Goal: Information Seeking & Learning: Find specific fact

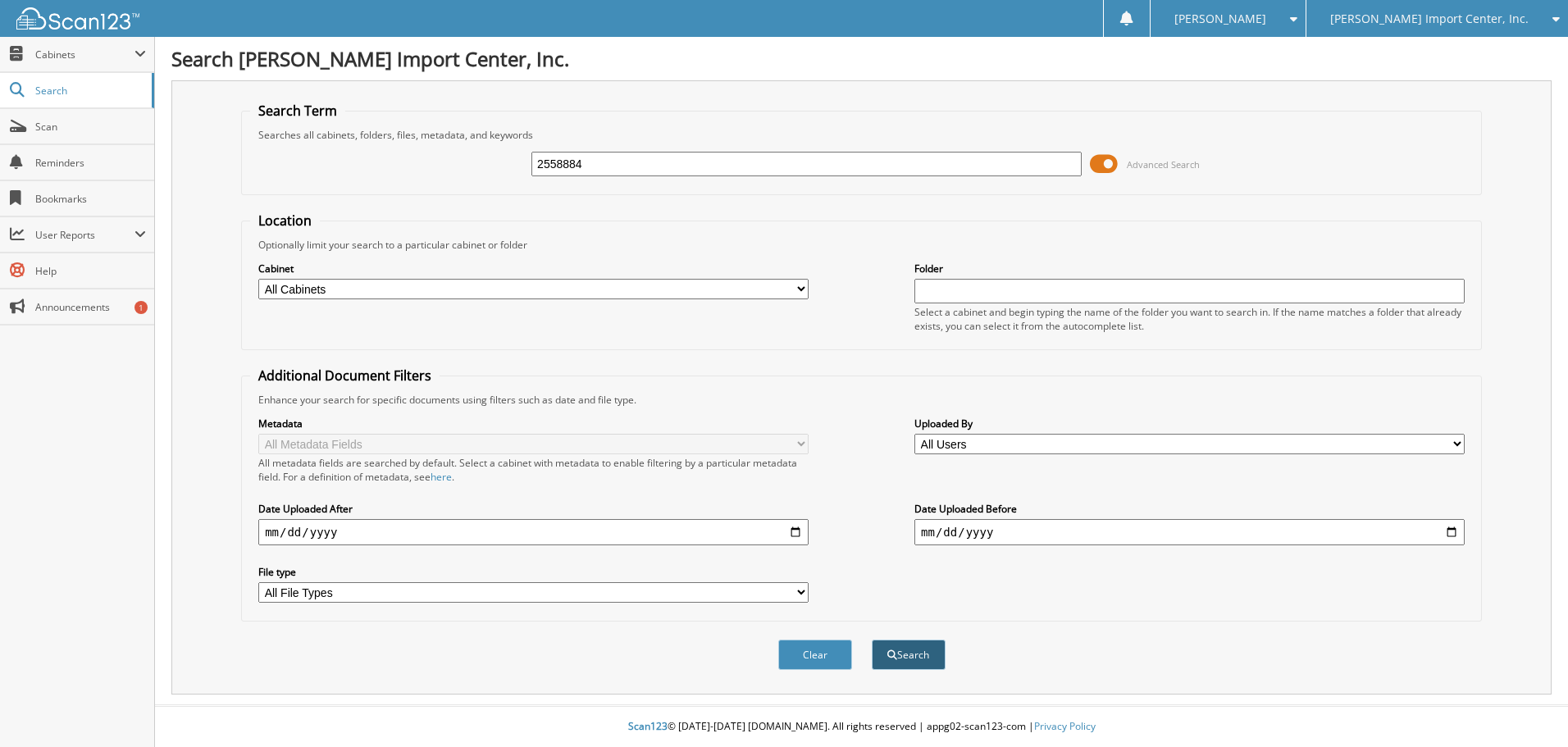
type input "2558884"
click at [913, 657] on button "Search" at bounding box center [909, 655] width 74 height 30
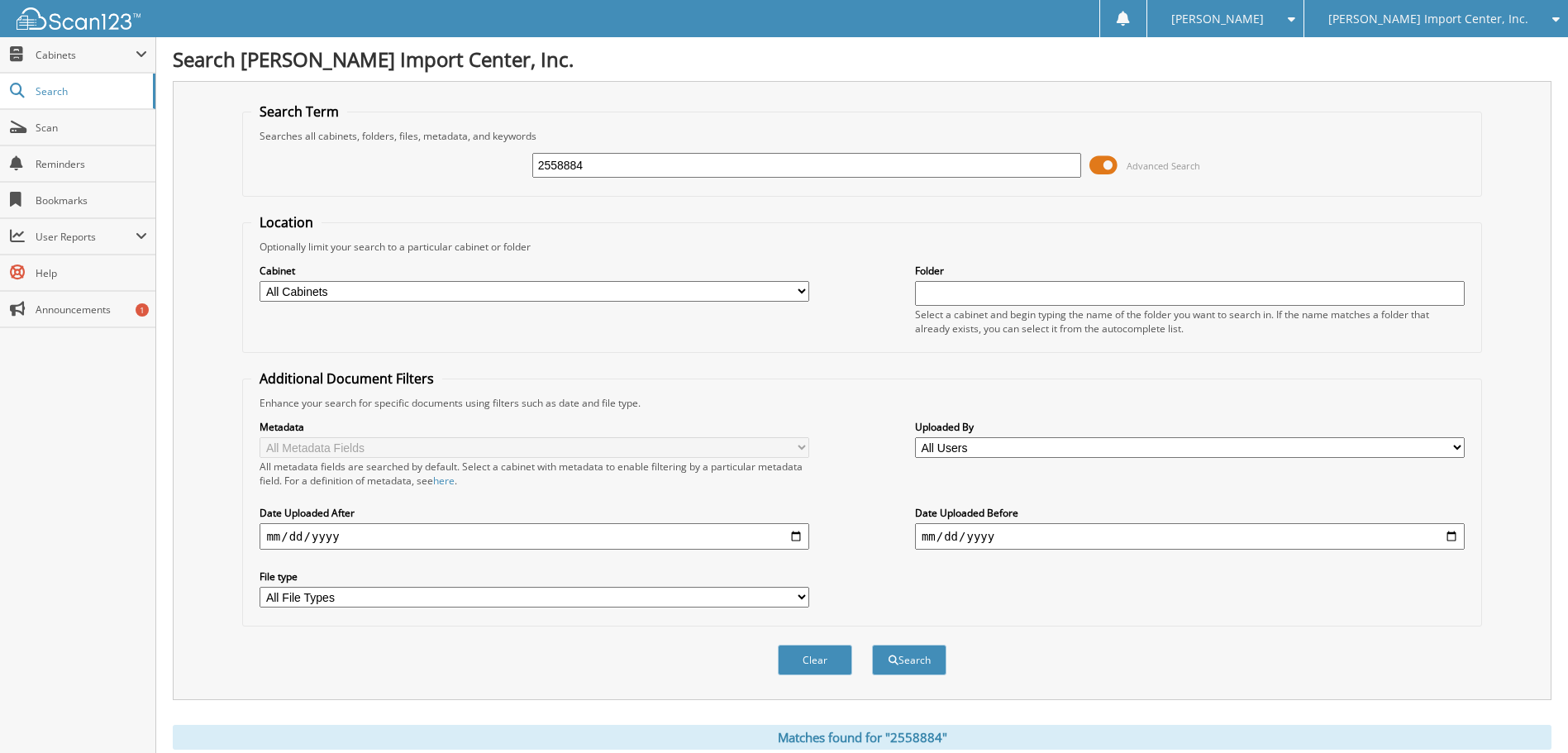
click at [390, 152] on div "2558884 Advanced Search" at bounding box center [862, 165] width 1221 height 45
type input "2"
type input "58884"
click at [913, 667] on button "Search" at bounding box center [910, 660] width 75 height 31
drag, startPoint x: 491, startPoint y: 159, endPoint x: 414, endPoint y: 148, distance: 77.8
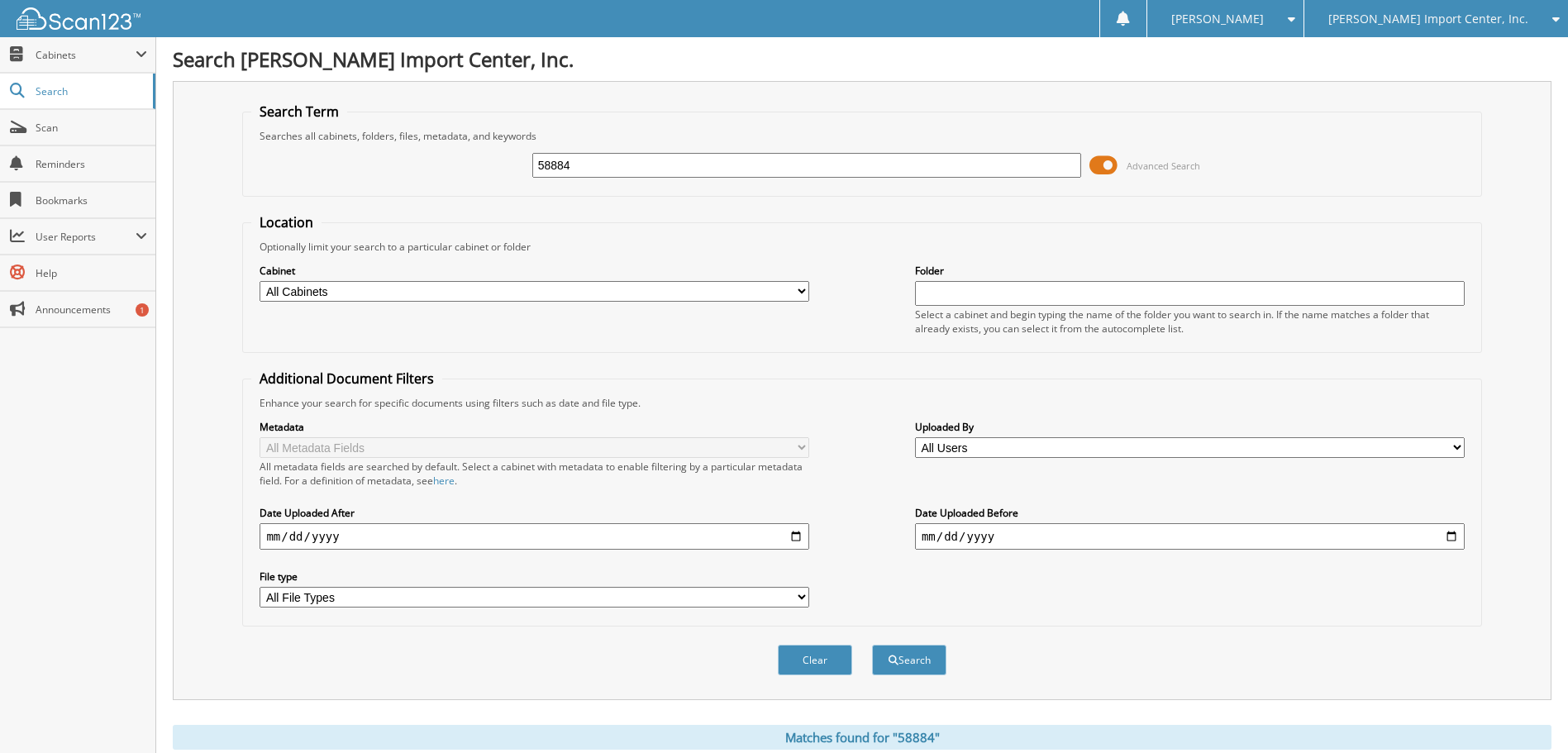
click at [414, 148] on div "58884 Advanced Search" at bounding box center [862, 165] width 1221 height 45
type input "2558869"
click at [872, 645] on button "Search" at bounding box center [910, 660] width 75 height 31
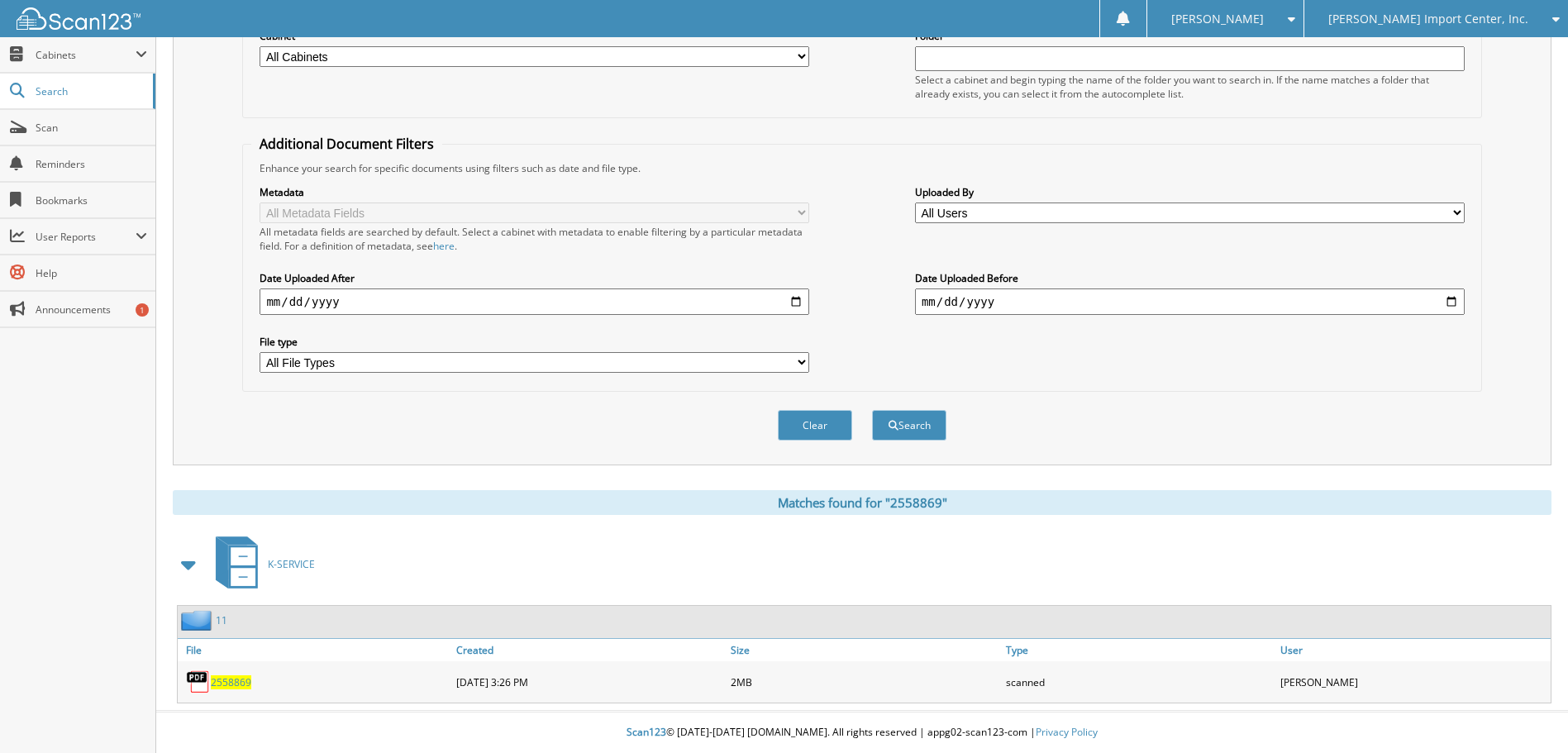
scroll to position [236, 0]
click at [227, 683] on span "2558869" at bounding box center [231, 682] width 40 height 14
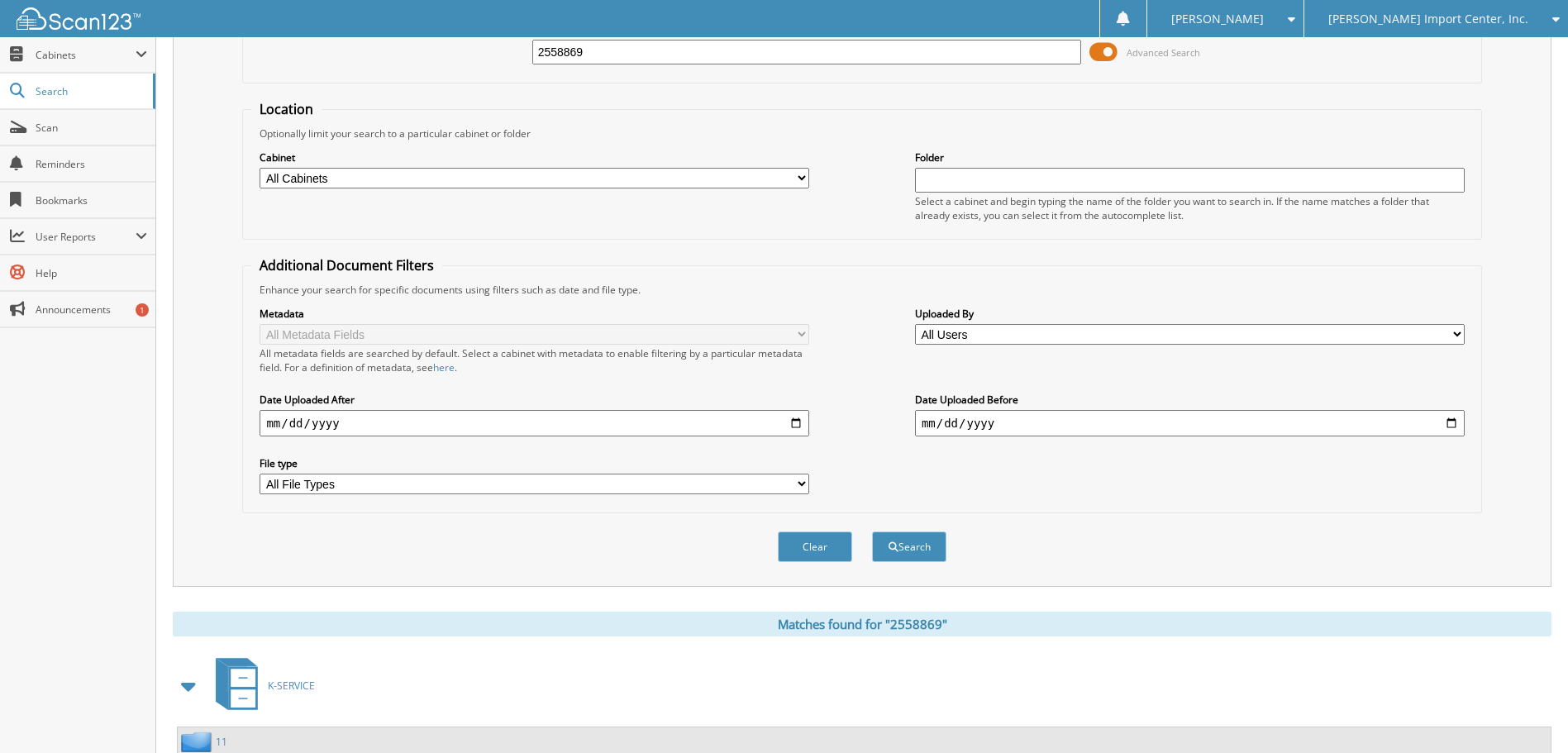
scroll to position [0, 0]
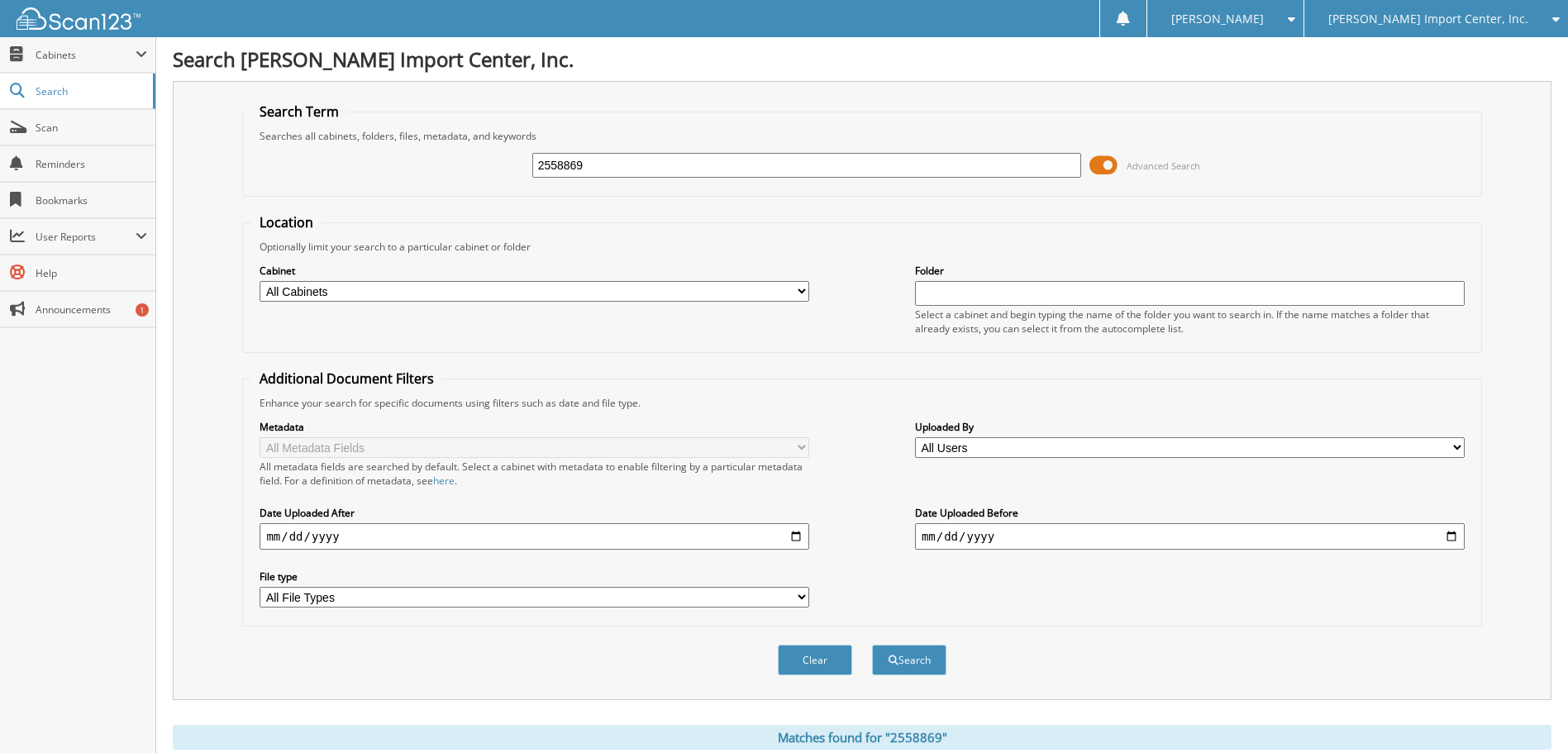
drag, startPoint x: 608, startPoint y: 174, endPoint x: 551, endPoint y: 177, distance: 57.1
click at [551, 177] on div "2558869" at bounding box center [808, 165] width 550 height 28
type input "2552788"
click at [872, 645] on button "Search" at bounding box center [910, 660] width 75 height 31
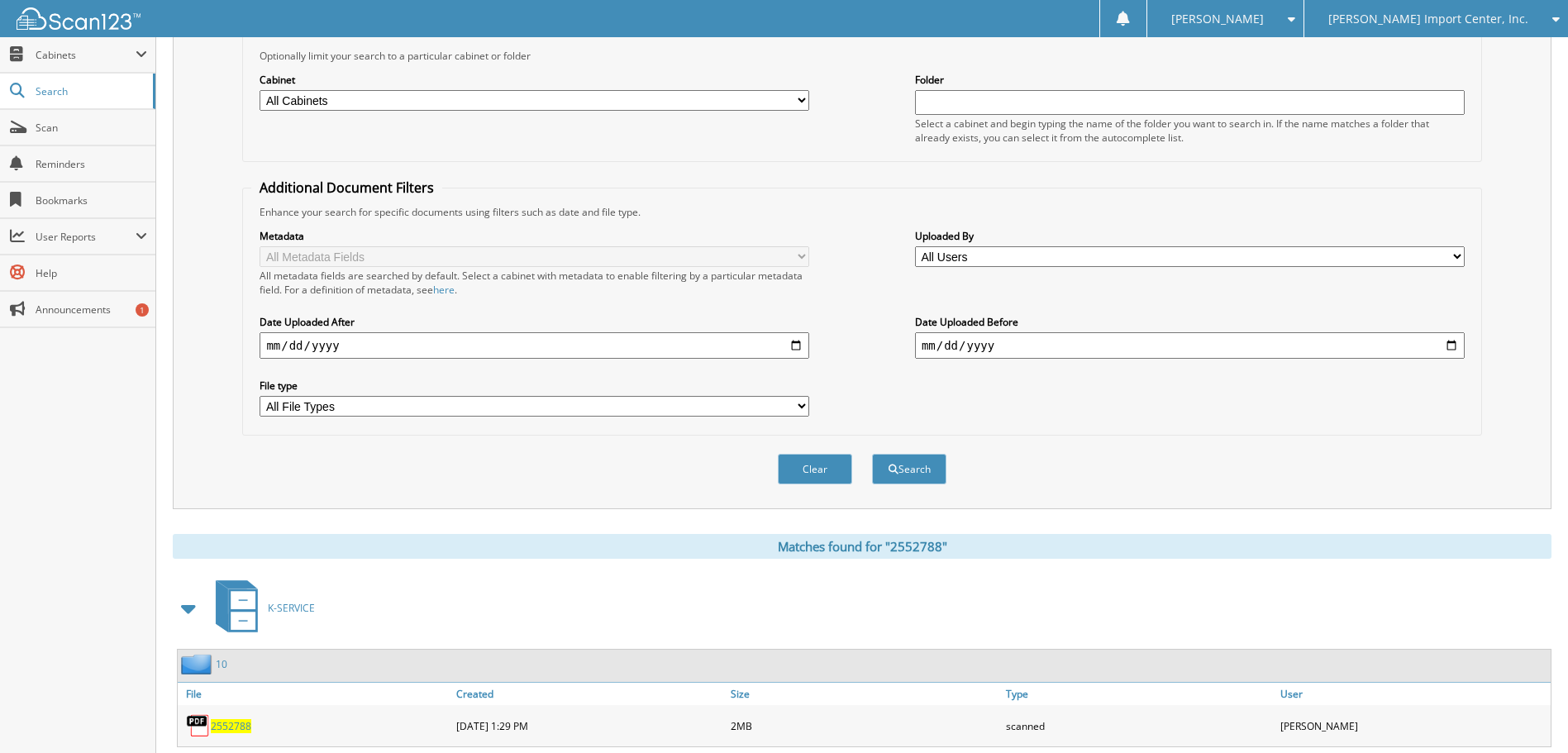
scroll to position [236, 0]
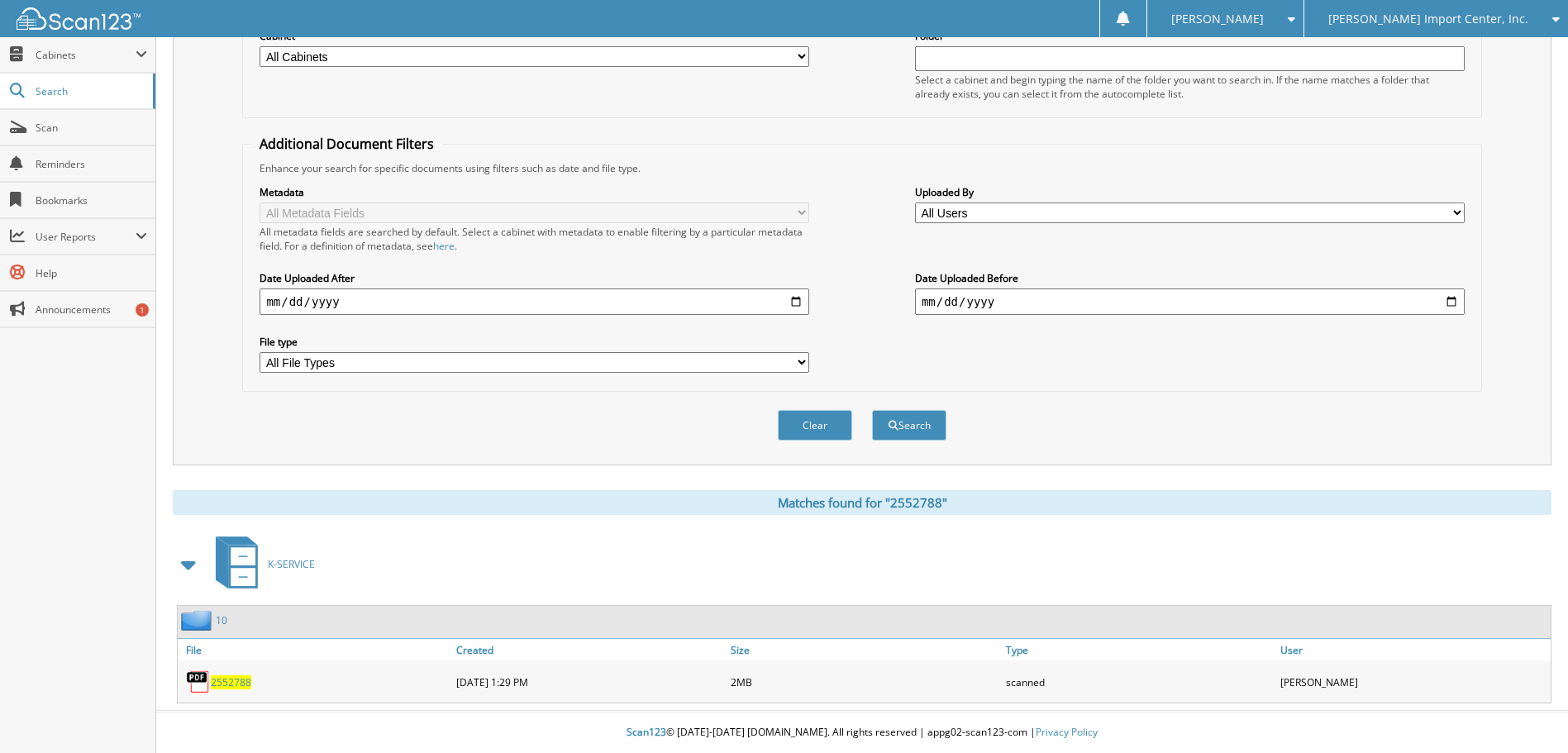
drag, startPoint x: 242, startPoint y: 680, endPoint x: 527, endPoint y: 626, distance: 290.1
click at [242, 679] on span "2552788" at bounding box center [231, 682] width 40 height 14
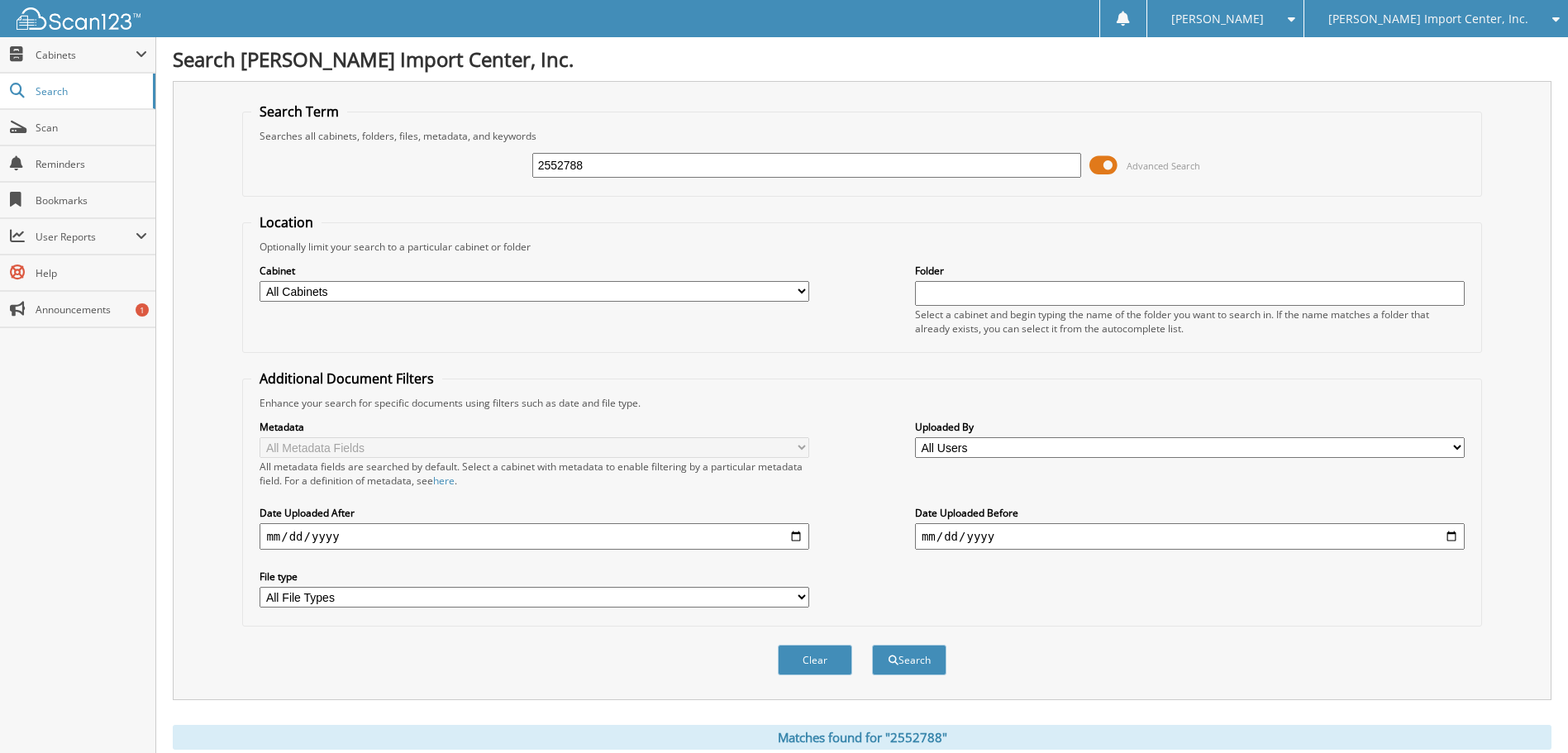
drag, startPoint x: 600, startPoint y: 160, endPoint x: 553, endPoint y: 174, distance: 49.0
click at [553, 174] on input "2552788" at bounding box center [808, 166] width 550 height 25
type input "2552393"
click at [918, 659] on button "Search" at bounding box center [910, 660] width 75 height 31
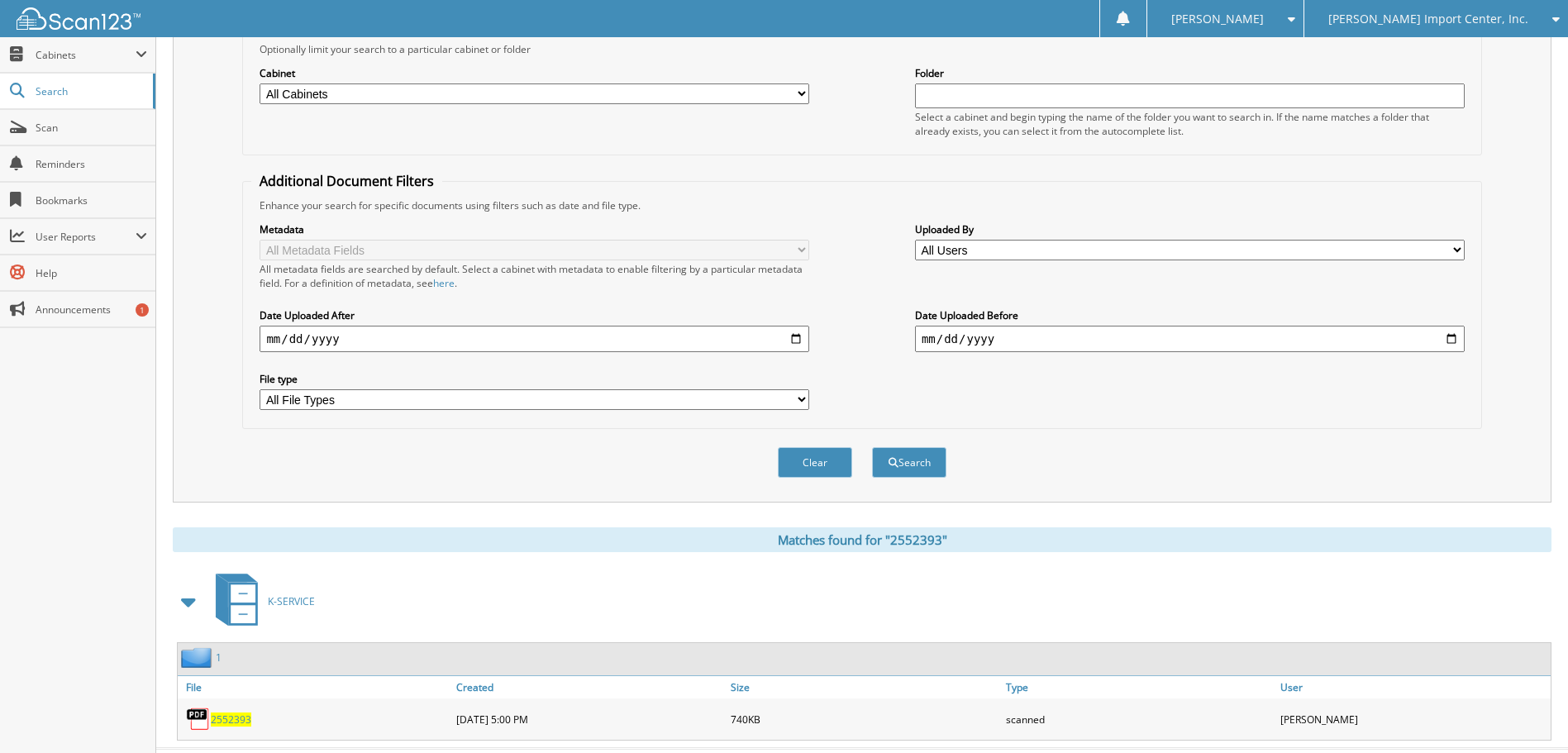
scroll to position [236, 0]
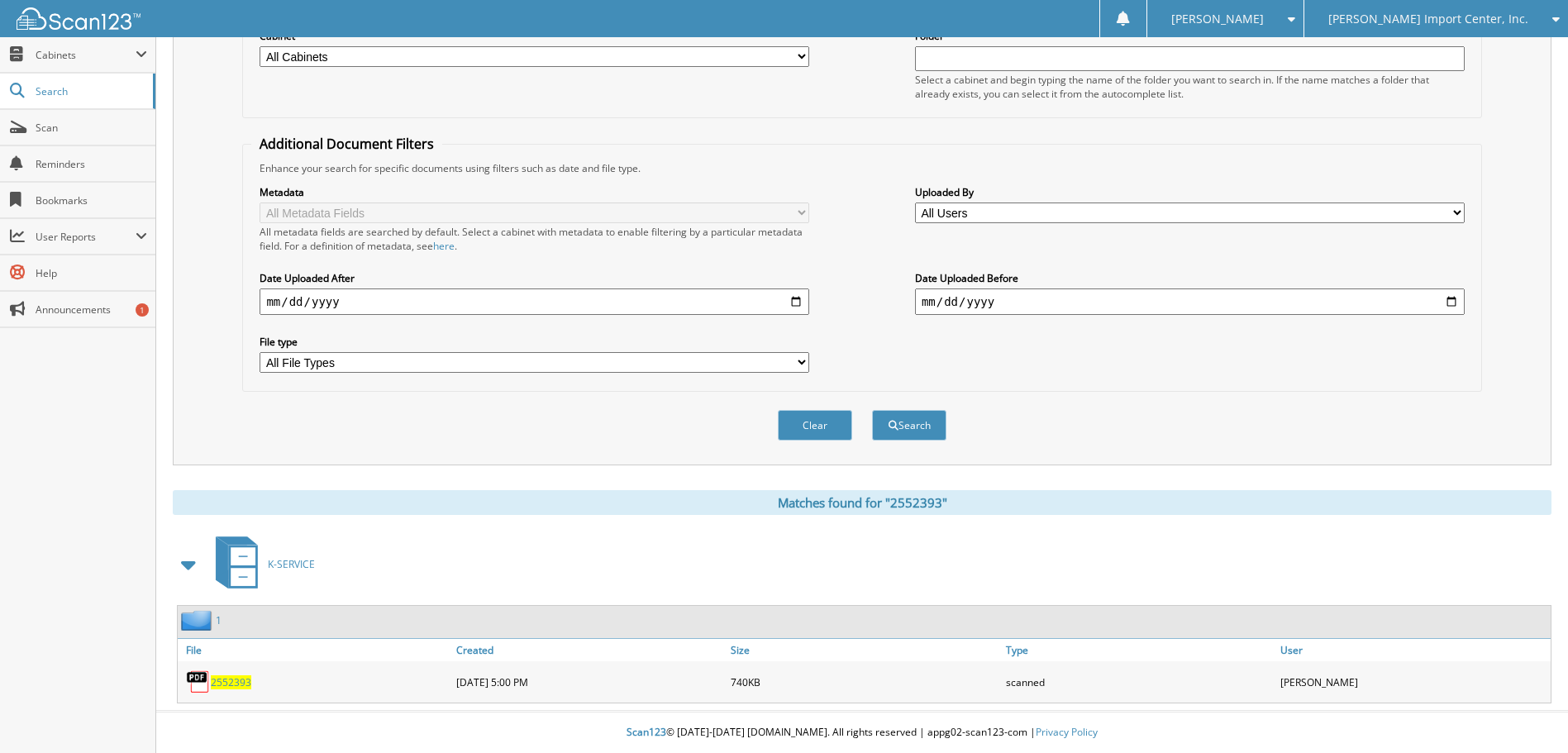
click at [239, 677] on span "2552393" at bounding box center [231, 682] width 40 height 14
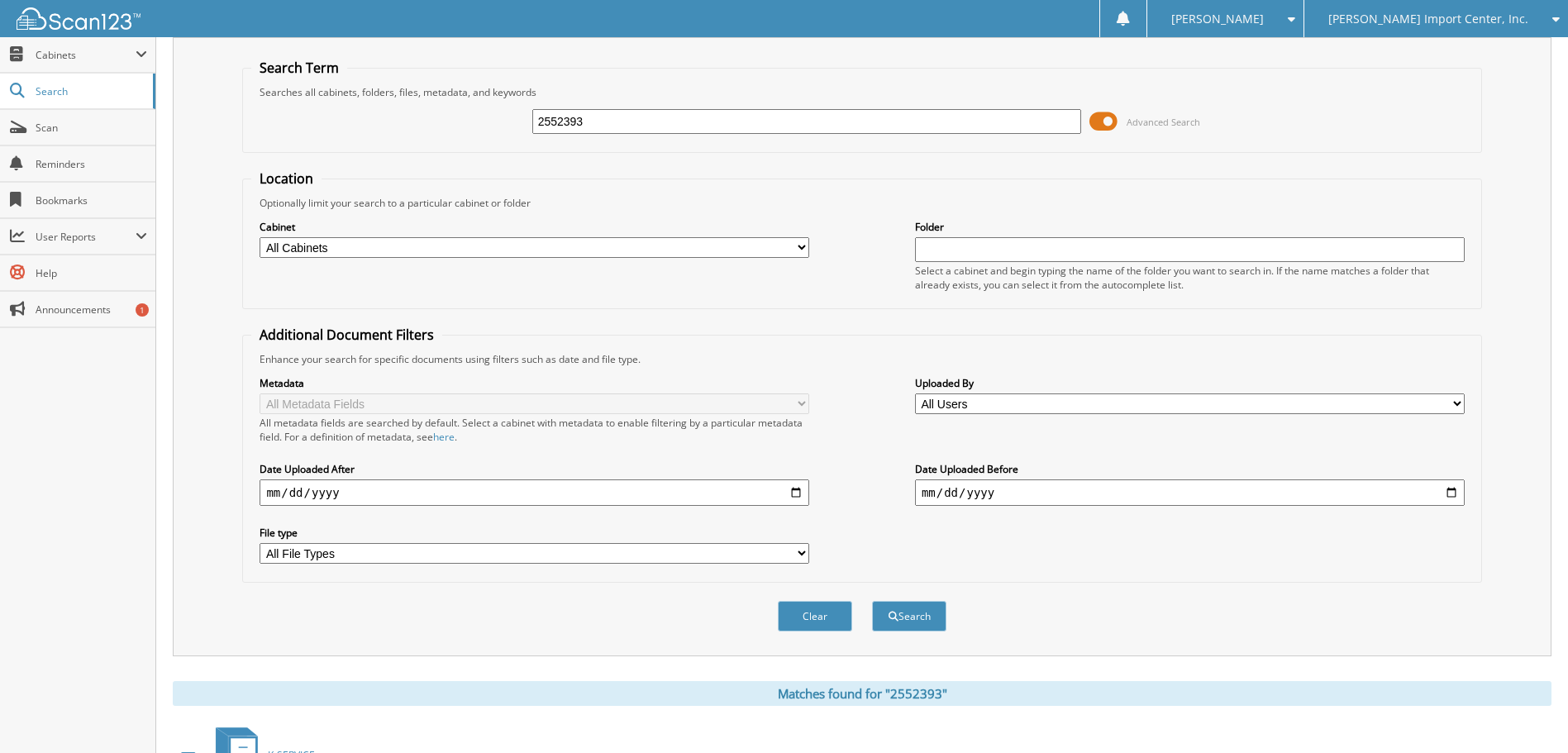
scroll to position [0, 0]
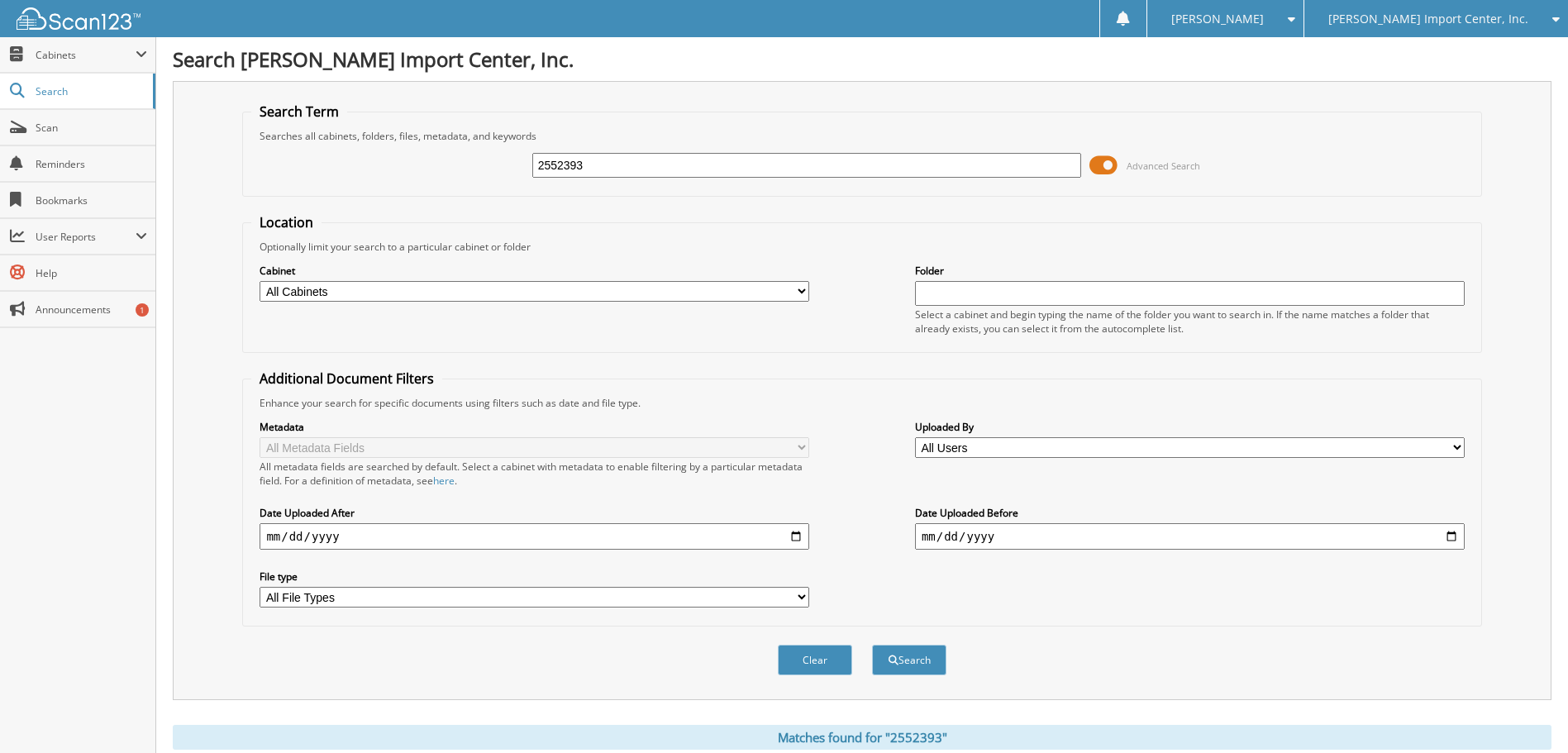
drag, startPoint x: 651, startPoint y: 168, endPoint x: 451, endPoint y: 151, distance: 200.7
click at [451, 151] on div "2552393 Advanced Search" at bounding box center [862, 165] width 1221 height 45
type input "2"
click at [724, 168] on input "text" at bounding box center [808, 166] width 550 height 25
type input "2549475"
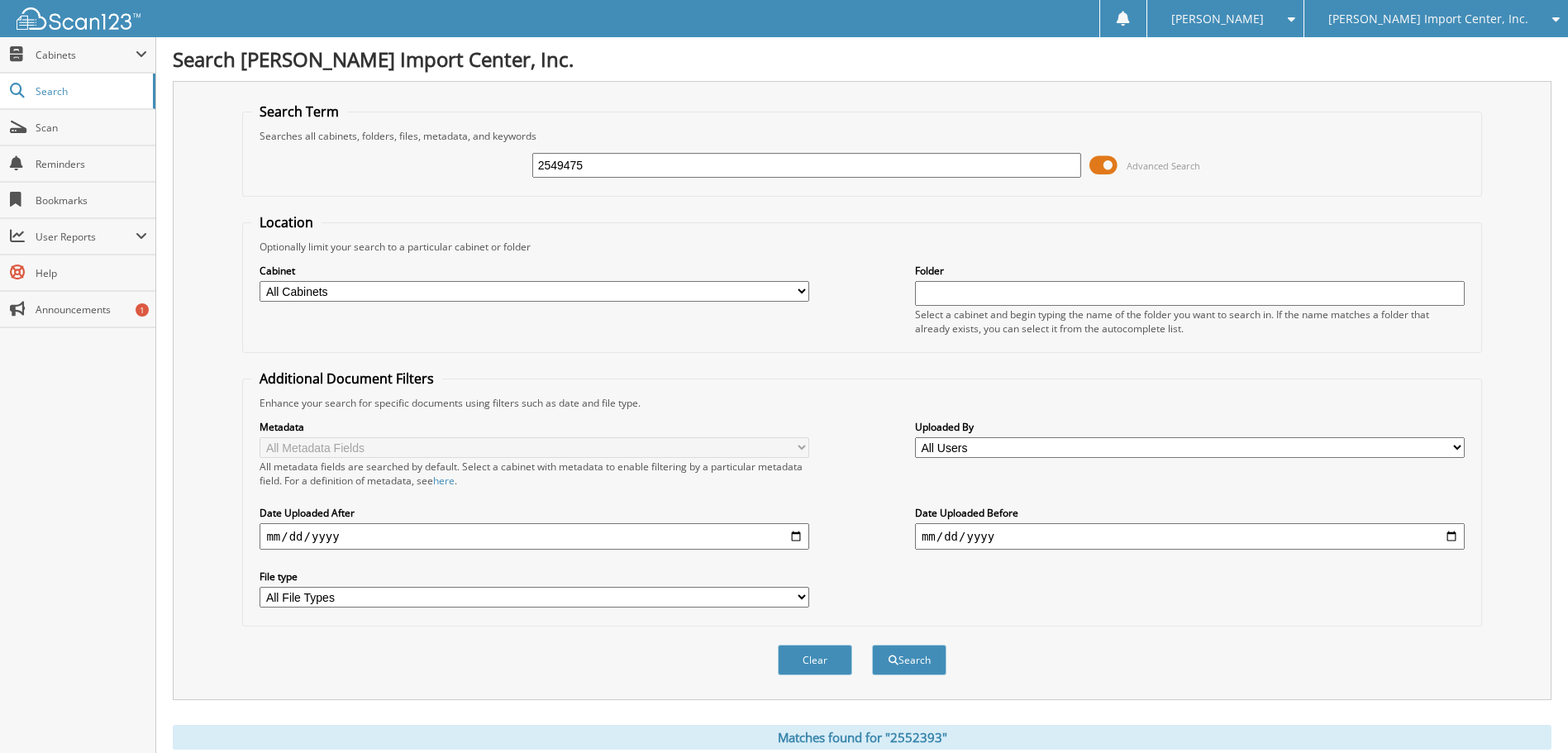
click at [872, 645] on button "Search" at bounding box center [910, 660] width 75 height 31
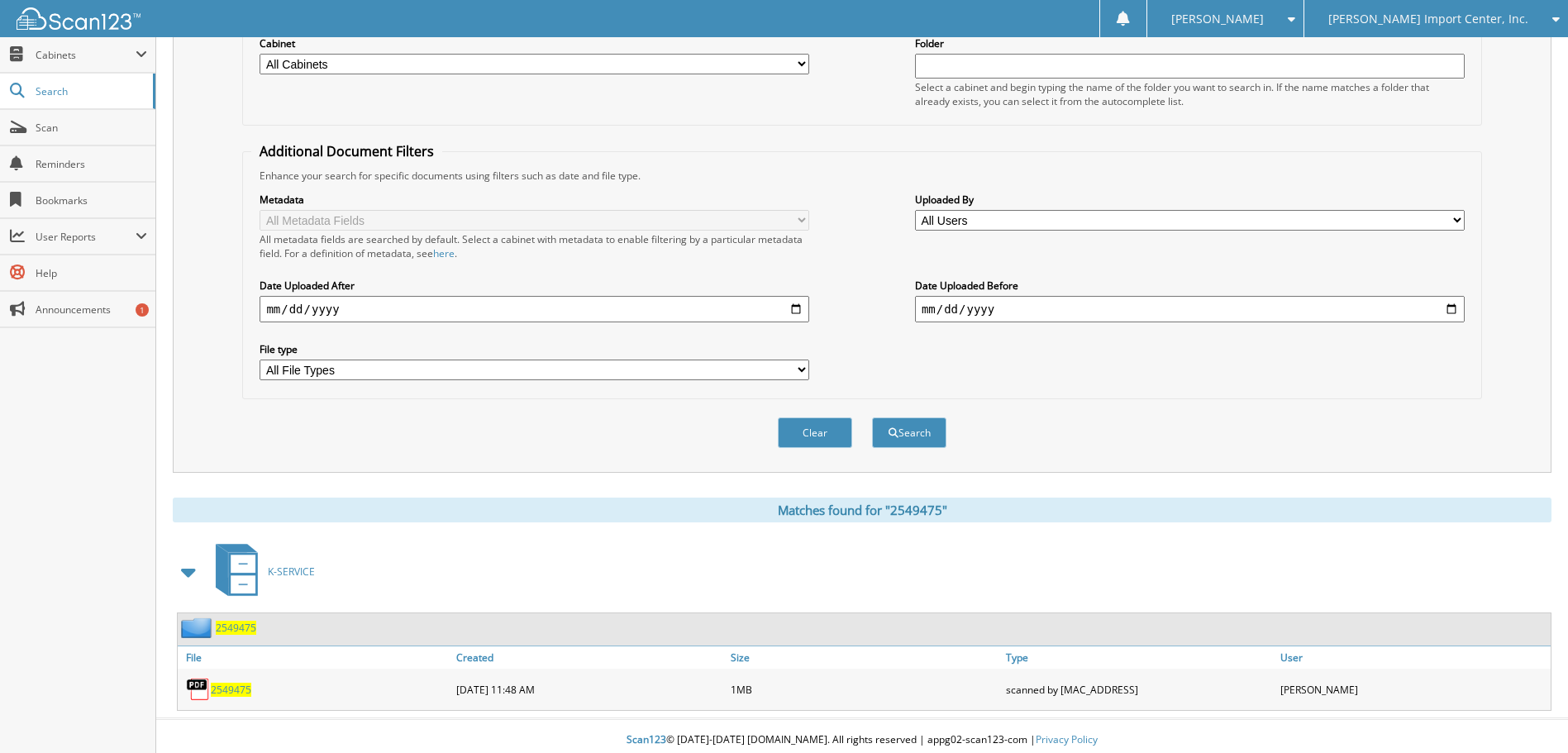
scroll to position [236, 0]
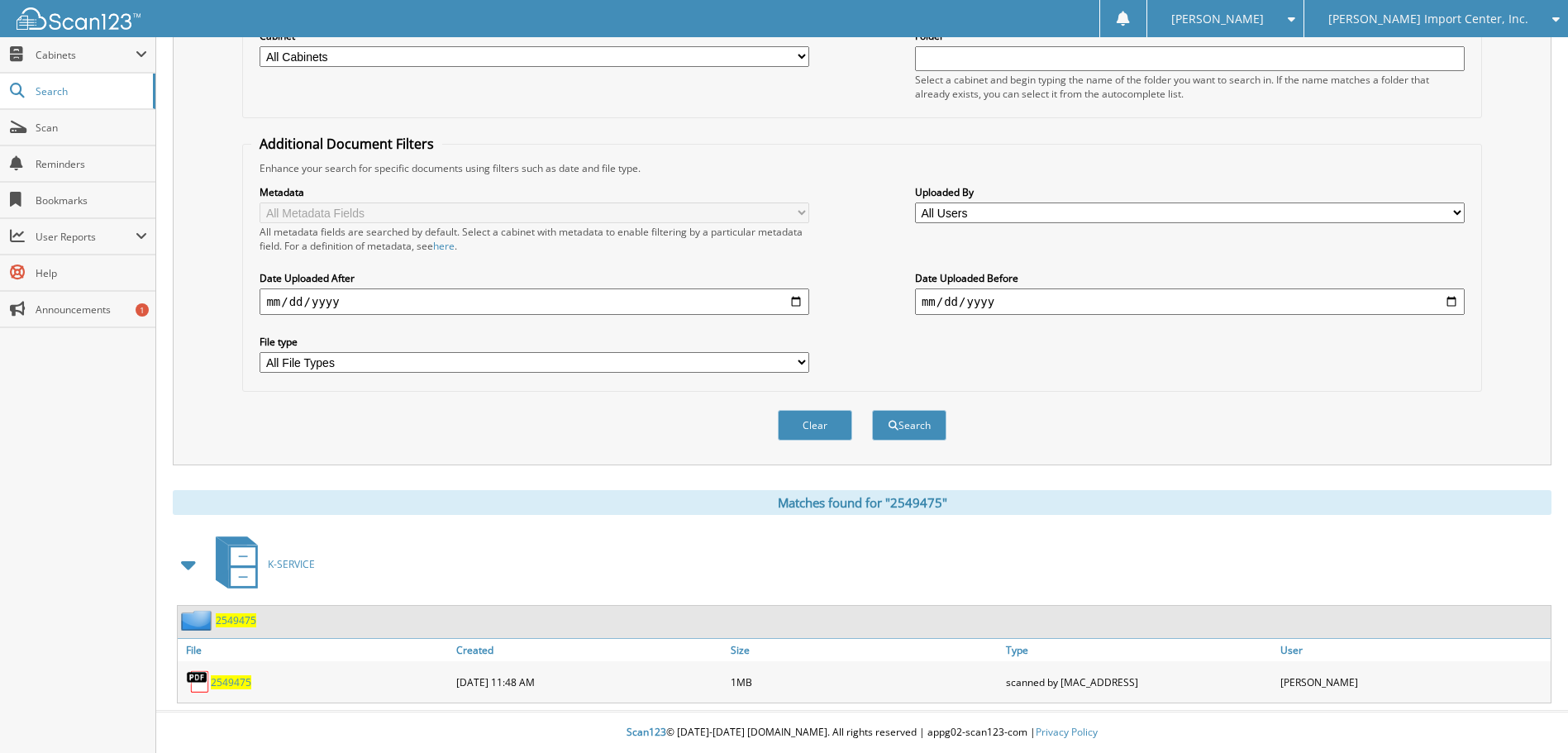
click at [236, 680] on span "2549475" at bounding box center [231, 682] width 40 height 14
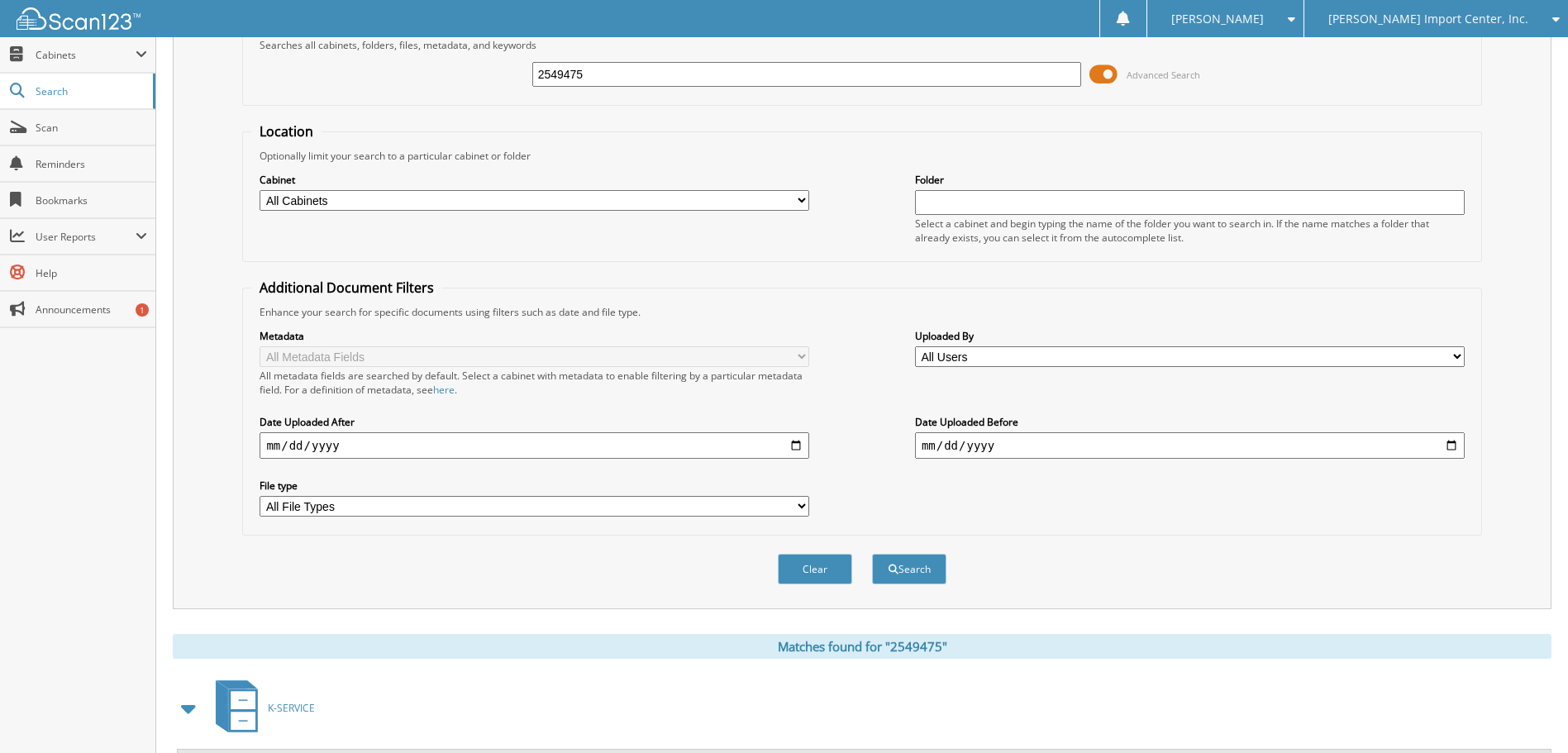
scroll to position [0, 0]
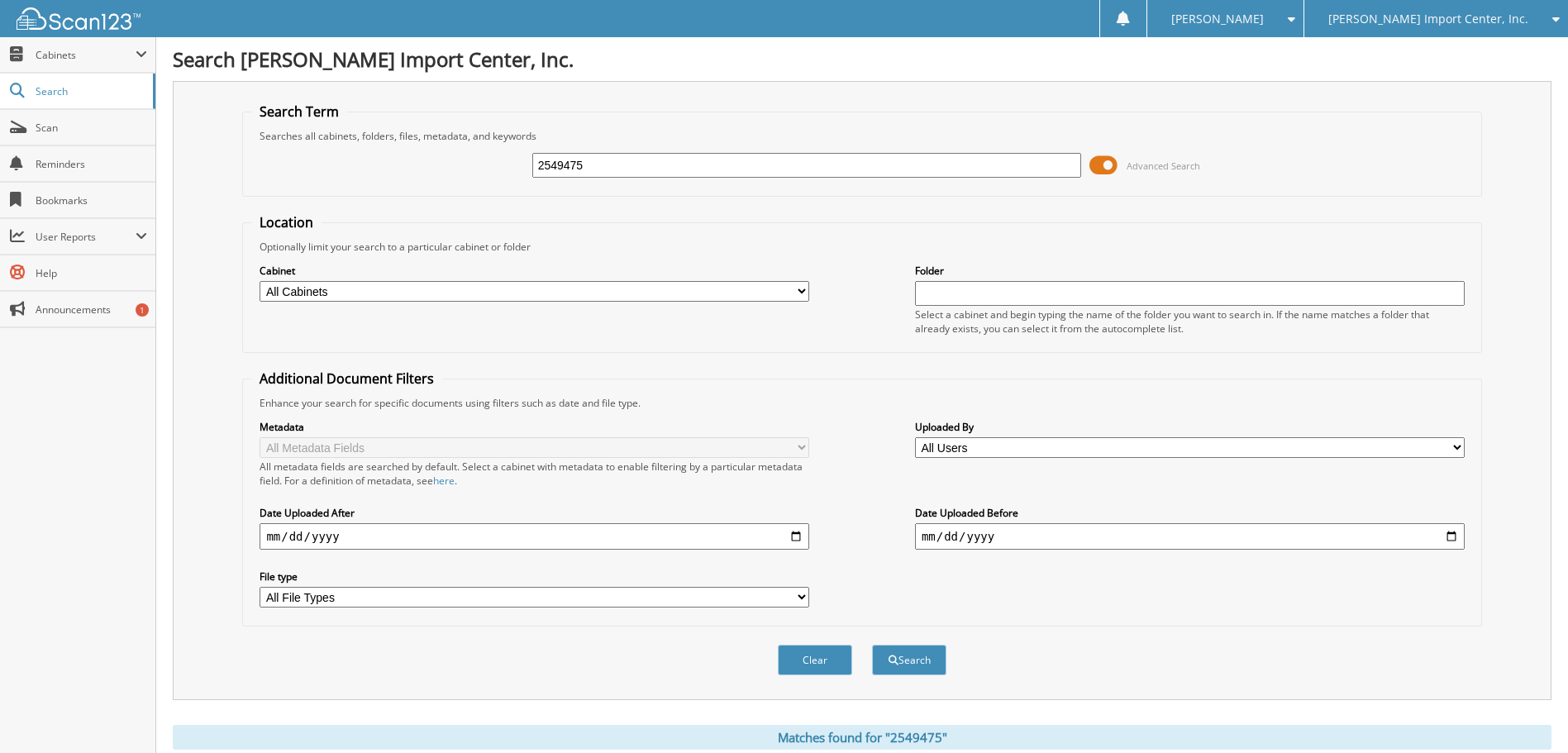
drag, startPoint x: 627, startPoint y: 161, endPoint x: 253, endPoint y: 125, distance: 375.7
click at [253, 125] on fieldset "Search Term Searches all cabinets, folders, files, metadata, and keywords 25494…" at bounding box center [862, 149] width 1239 height 94
type input "2558884"
click at [937, 657] on button "Search" at bounding box center [910, 660] width 75 height 31
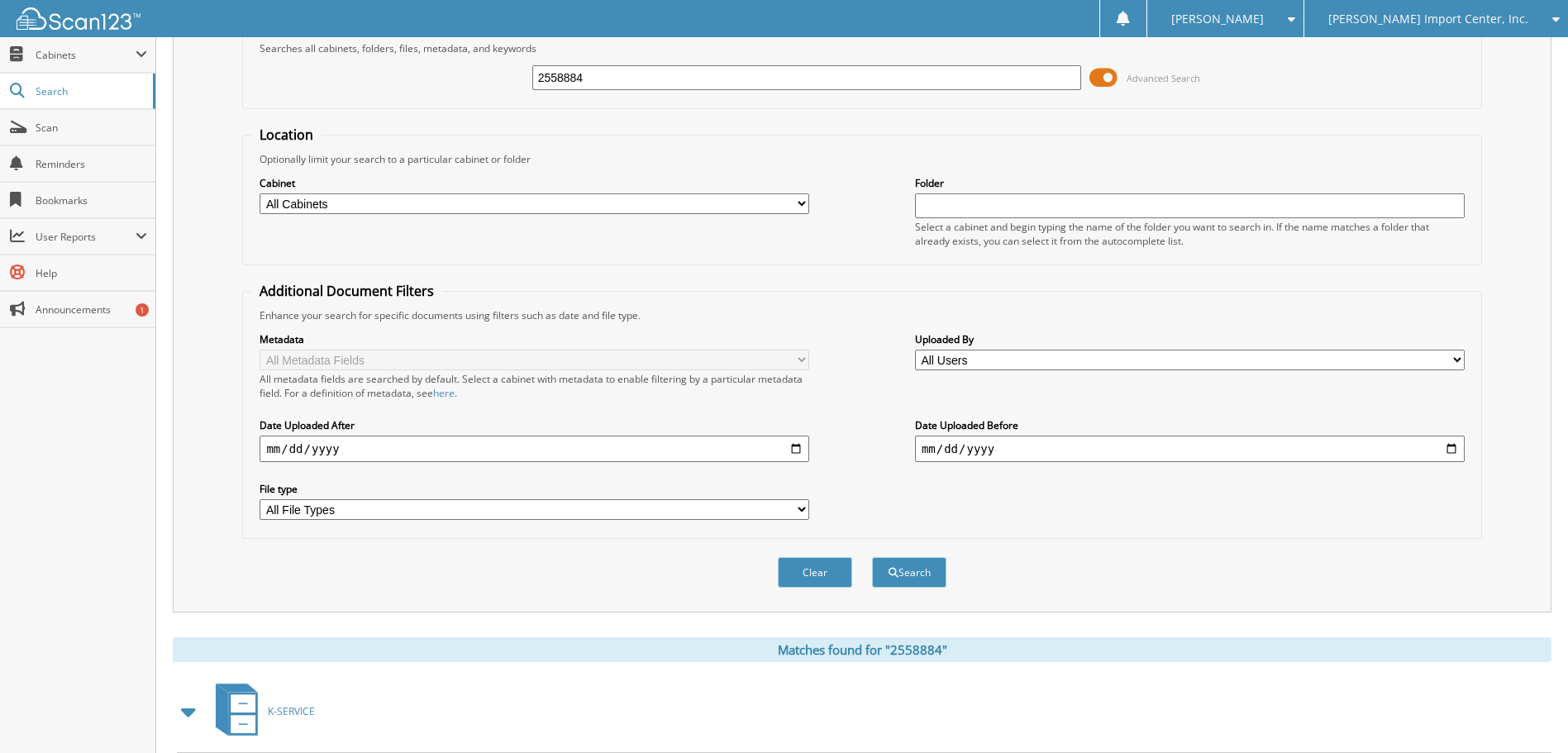
scroll to position [236, 0]
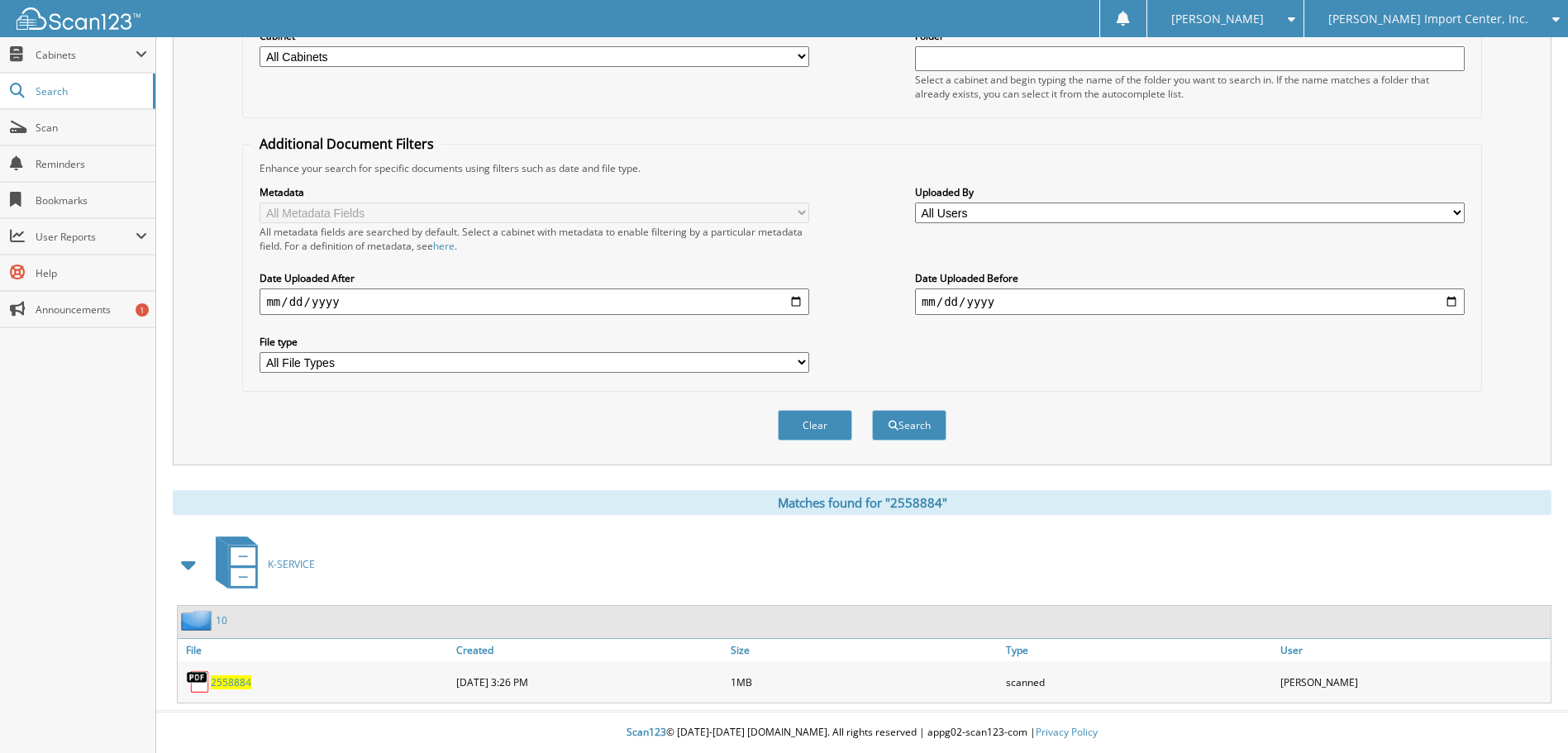
drag, startPoint x: 223, startPoint y: 683, endPoint x: 243, endPoint y: 681, distance: 20.1
click at [223, 683] on span "2558884" at bounding box center [231, 682] width 40 height 14
